Goal: Communication & Community: Answer question/provide support

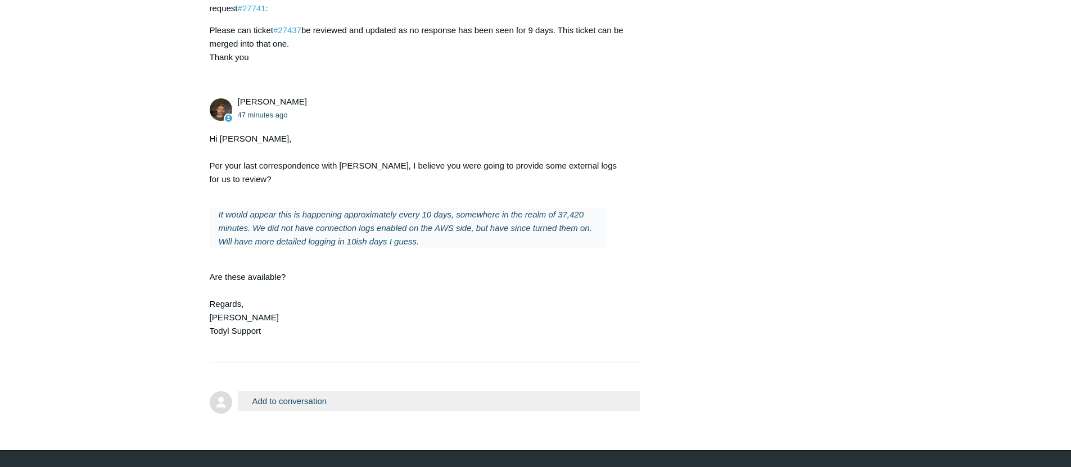
scroll to position [2505, 0]
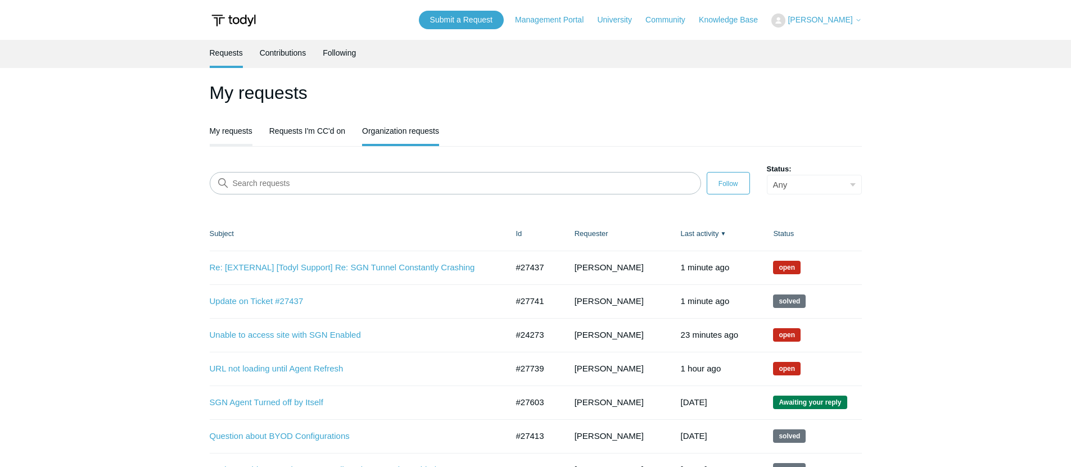
click at [245, 125] on link "My requests" at bounding box center [231, 130] width 43 height 24
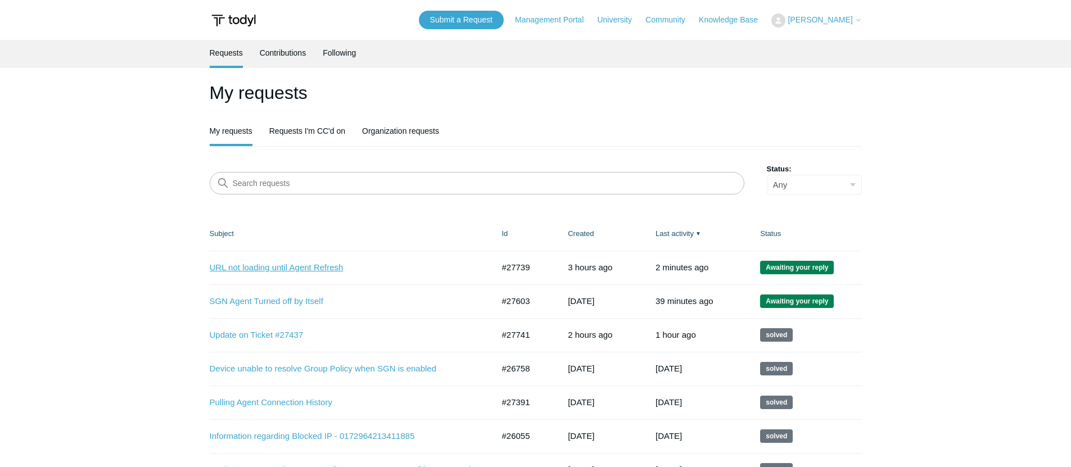
click at [277, 265] on link "URL not loading until Agent Refresh" at bounding box center [343, 268] width 267 height 13
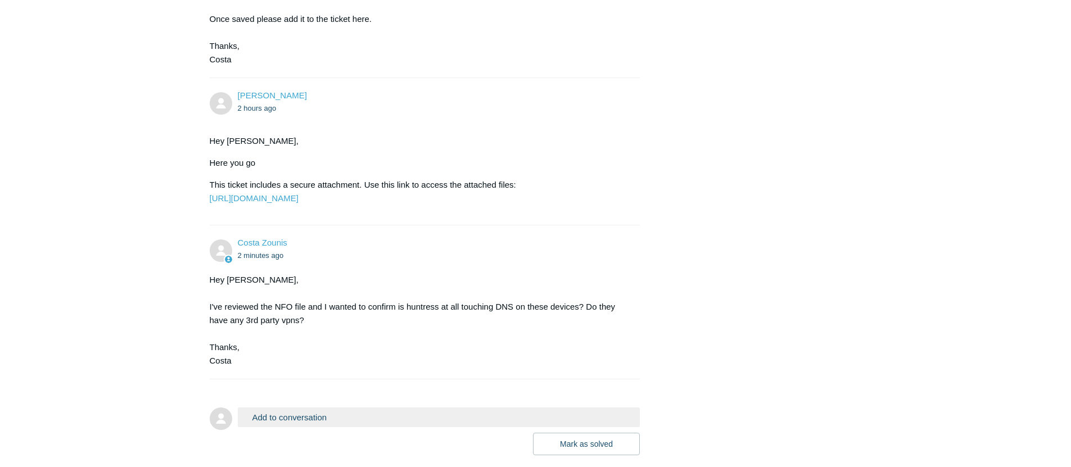
scroll to position [916, 0]
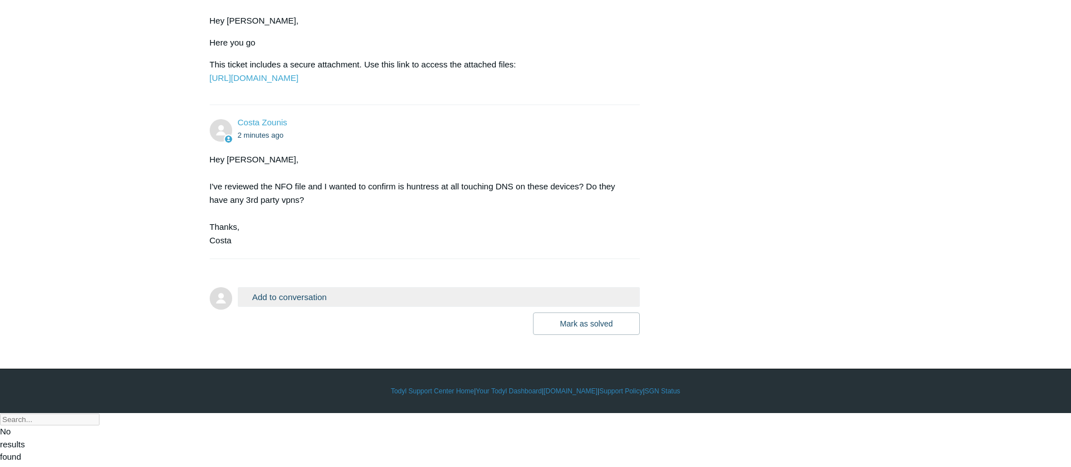
click at [323, 307] on button "Add to conversation" at bounding box center [439, 297] width 403 height 20
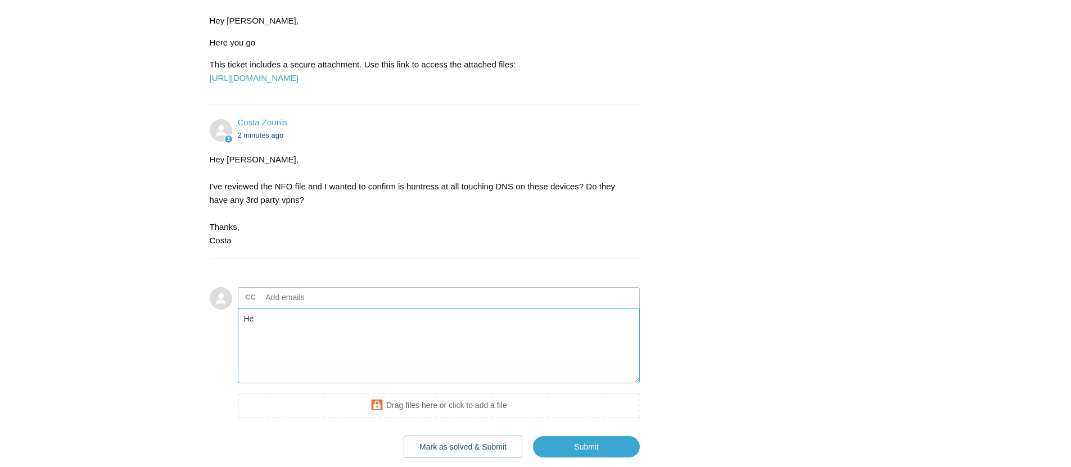
type textarea "H"
drag, startPoint x: 458, startPoint y: 390, endPoint x: 423, endPoint y: 389, distance: 34.9
click at [423, 384] on textarea "Hey Costa, Huntress doesn't touch the DNS, and there are no third party VPNs on…" at bounding box center [439, 346] width 403 height 76
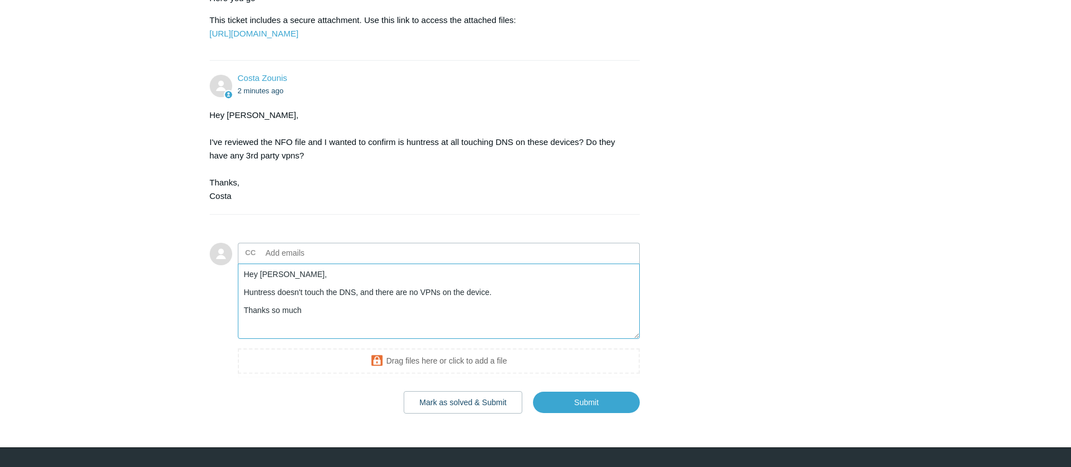
scroll to position [1039, 0]
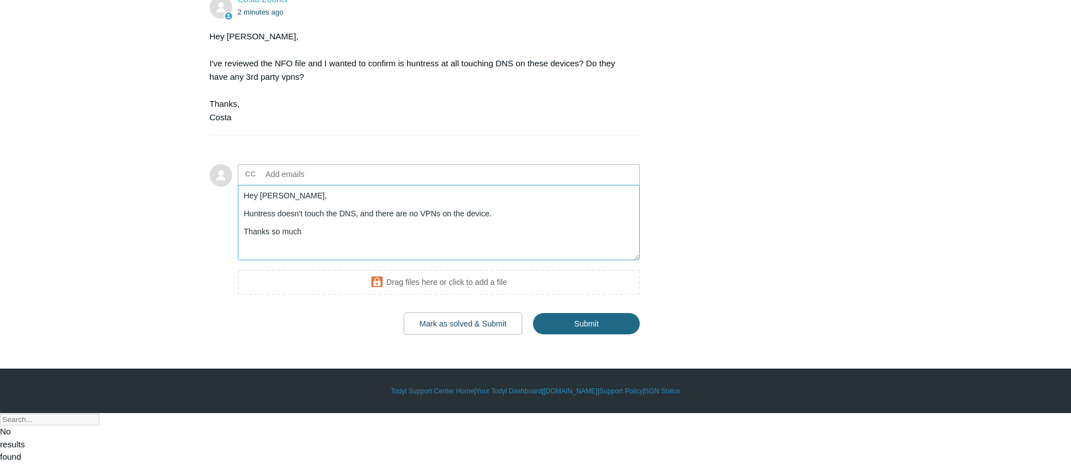
type textarea "Hey Costa, Huntress doesn't touch the DNS, and there are no VPNs on the device.…"
click at [569, 336] on input "Submit" at bounding box center [586, 324] width 107 height 22
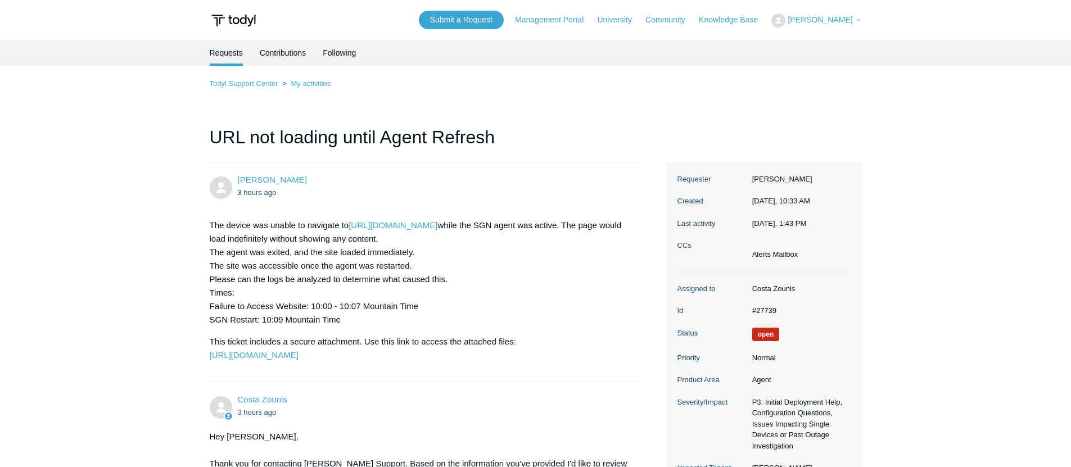
click at [507, 130] on h1 "URL not loading until Agent Refresh" at bounding box center [425, 143] width 431 height 39
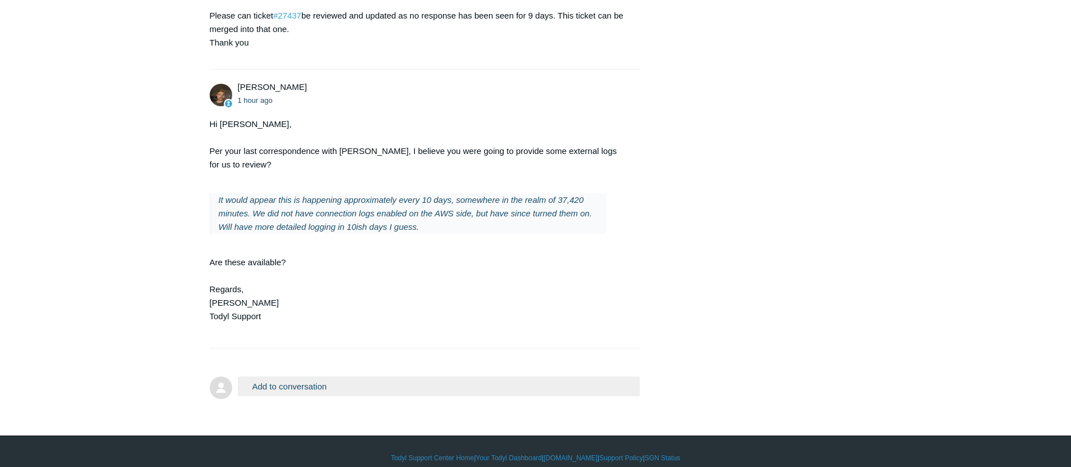
scroll to position [2505, 0]
